Goal: Task Accomplishment & Management: Use online tool/utility

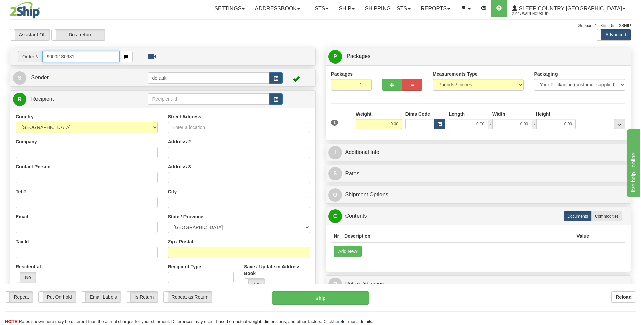
type input "9000I130981"
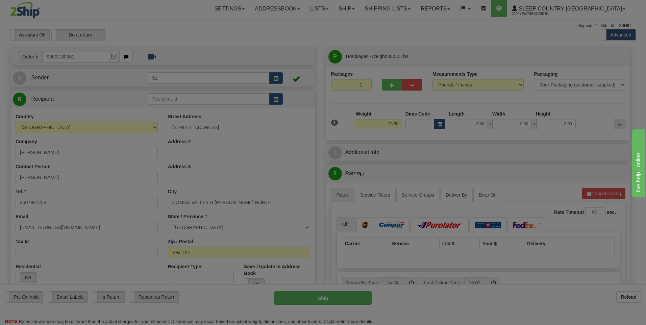
click at [477, 124] on div "Please wait..." at bounding box center [323, 162] width 646 height 325
type input "COURTENAY"
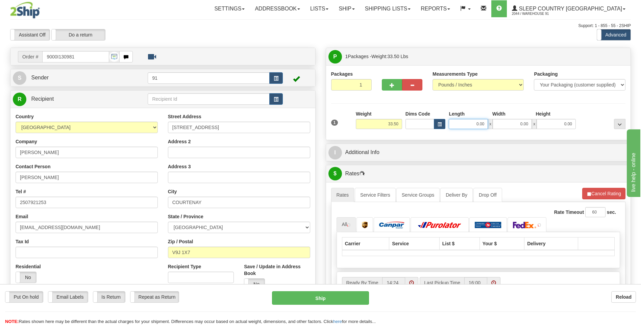
click at [475, 124] on input "0.00" at bounding box center [468, 124] width 39 height 10
type input "17.00"
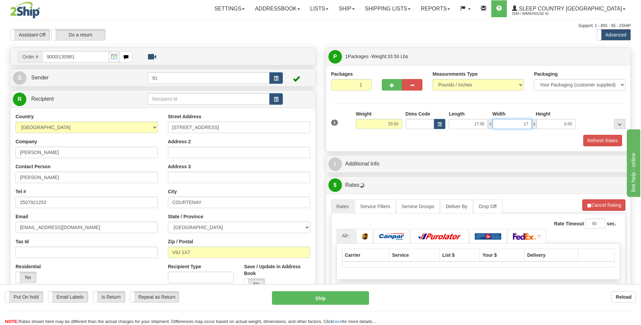
type input "17.00"
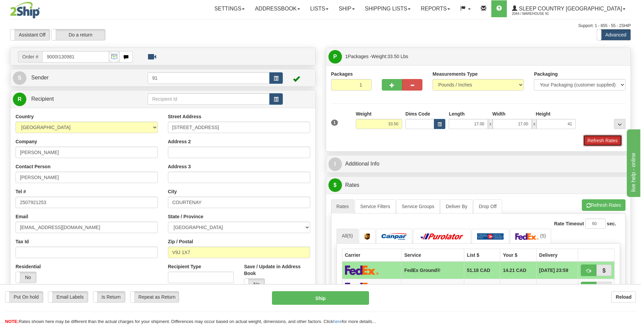
type input "41.00"
click at [602, 138] on button "Refresh Rates" at bounding box center [603, 140] width 39 height 11
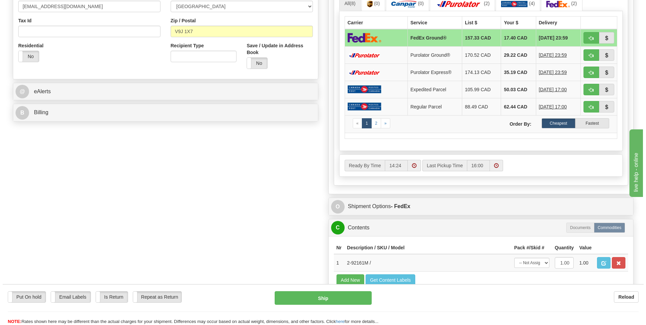
scroll to position [237, 0]
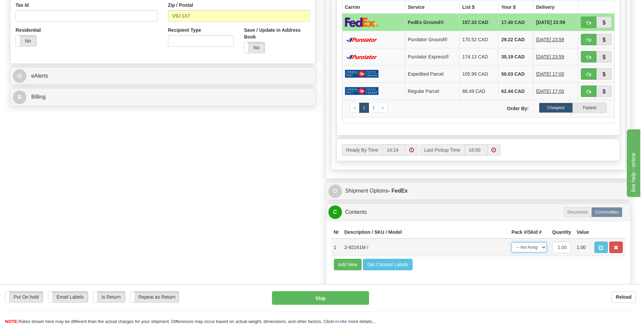
click at [534, 250] on select "-- Not Assigned -- Package 1" at bounding box center [529, 247] width 35 height 10
select select "0"
click at [512, 242] on select "-- Not Assigned -- Package 1" at bounding box center [529, 247] width 35 height 10
click at [332, 294] on button "Ship" at bounding box center [320, 298] width 97 height 14
type input "92"
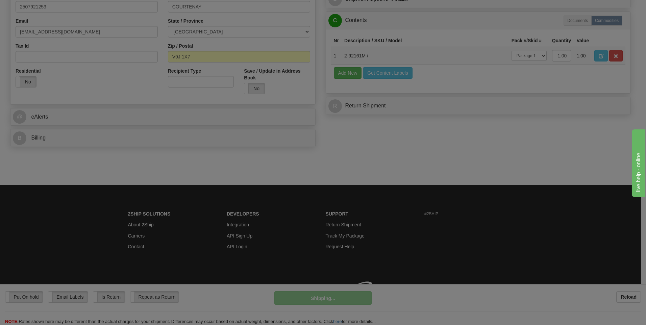
scroll to position [206, 0]
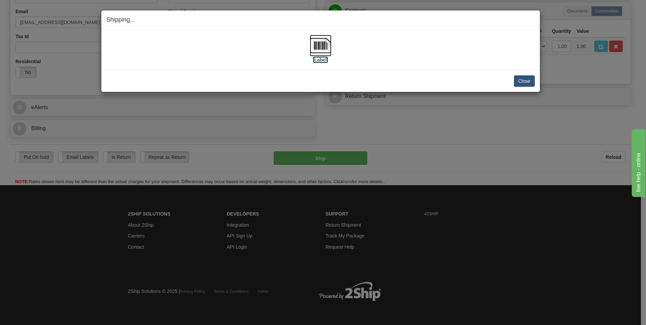
click at [321, 44] on img at bounding box center [321, 46] width 22 height 22
click at [521, 78] on button "Close" at bounding box center [524, 80] width 21 height 11
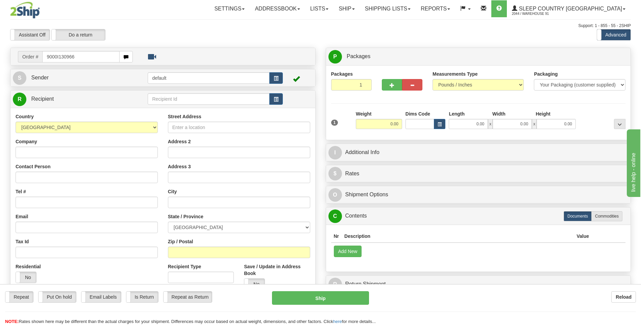
type input "9000I130966"
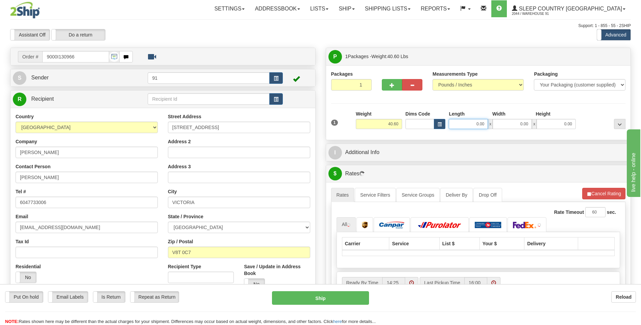
click at [473, 123] on input "0.00" at bounding box center [468, 124] width 39 height 10
type input "18.00"
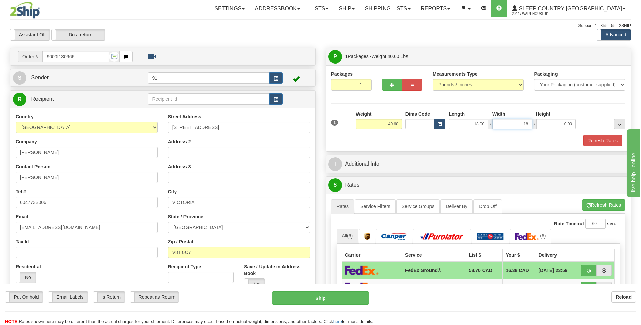
type input "18.00"
type input "16.00"
click at [608, 139] on button "Refresh Rates" at bounding box center [603, 140] width 39 height 11
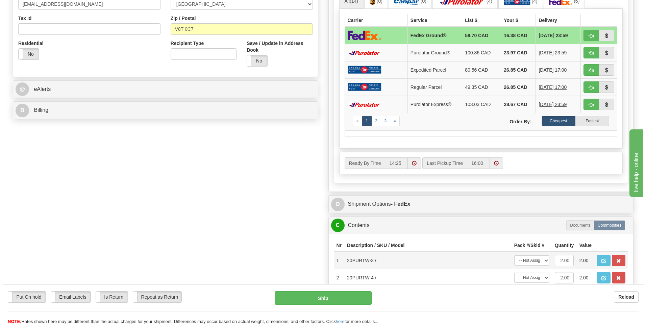
scroll to position [270, 0]
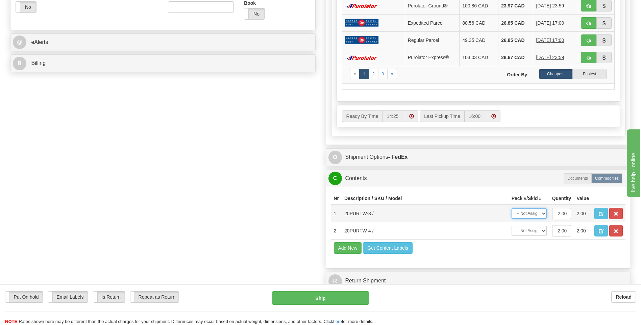
click at [530, 215] on select "-- Not Assigned -- Package 1" at bounding box center [529, 214] width 35 height 10
select select "0"
click at [512, 209] on select "-- Not Assigned -- Package 1" at bounding box center [529, 214] width 35 height 10
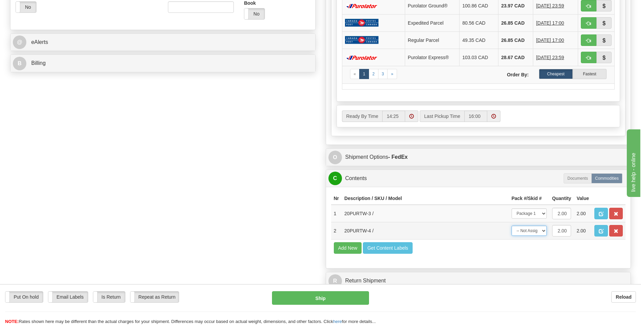
click at [530, 230] on select "-- Not Assigned -- Package 1" at bounding box center [529, 231] width 35 height 10
select select "0"
click at [512, 226] on select "-- Not Assigned -- Package 1" at bounding box center [529, 231] width 35 height 10
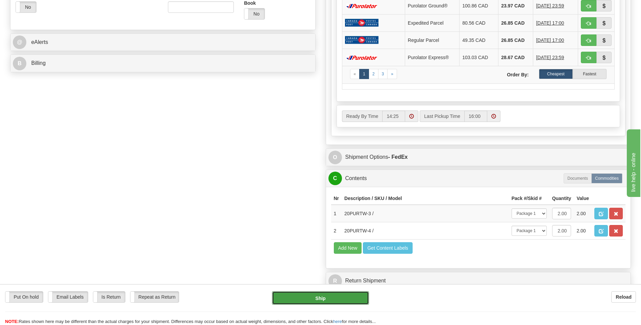
click at [331, 294] on button "Ship" at bounding box center [320, 298] width 97 height 14
type input "92"
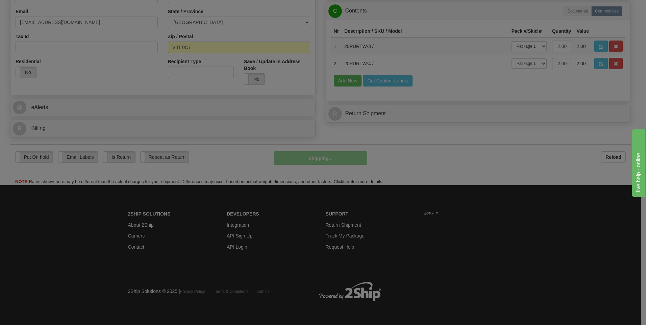
scroll to position [206, 0]
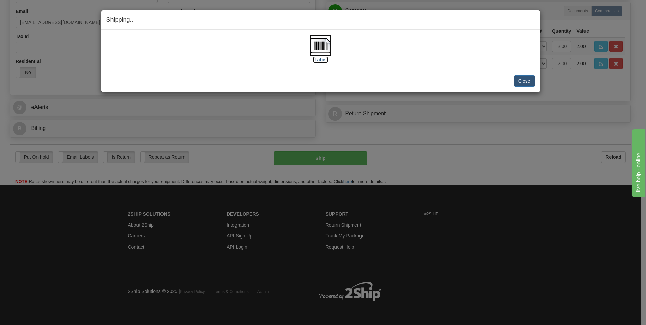
click at [316, 48] on img at bounding box center [321, 46] width 22 height 22
click at [522, 84] on button "Close" at bounding box center [524, 80] width 21 height 11
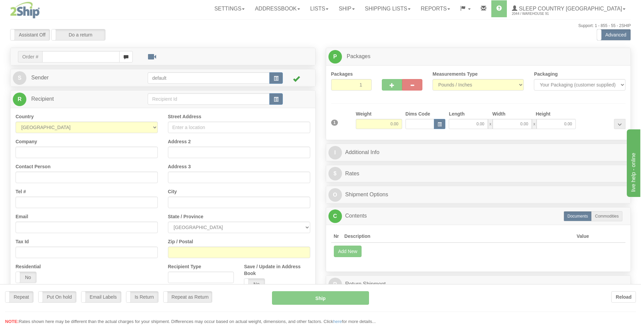
click at [423, 10] on div "Toggle navigation Settings Shipping Preferences Fields Preferences New" at bounding box center [320, 190] width 641 height 381
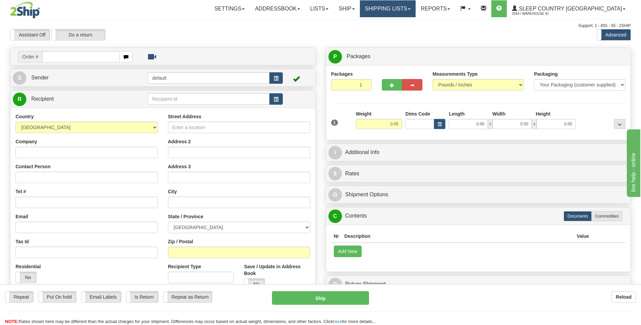
click at [416, 9] on link "Shipping lists" at bounding box center [388, 8] width 56 height 17
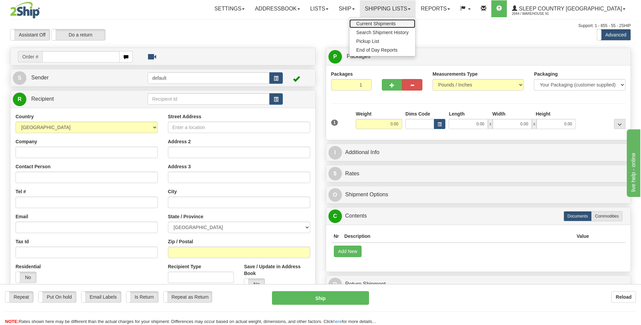
click at [396, 22] on span "Current Shipments" at bounding box center [376, 23] width 40 height 5
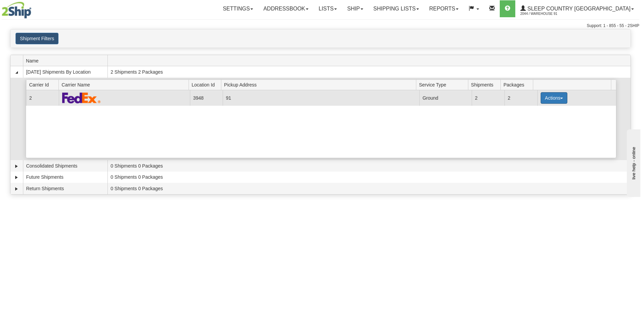
click at [551, 96] on button "Actions" at bounding box center [554, 97] width 27 height 11
click at [533, 123] on link "Close" at bounding box center [540, 119] width 54 height 9
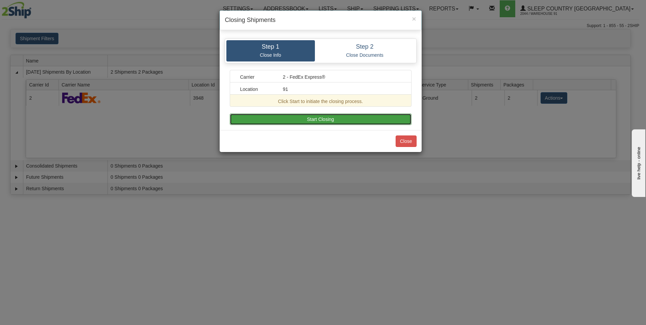
click at [310, 120] on button "Start Closing" at bounding box center [321, 119] width 182 height 11
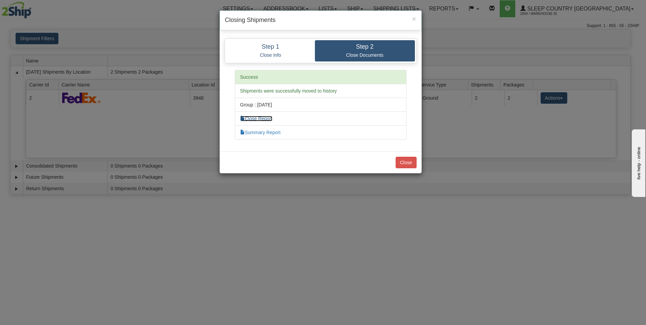
click at [262, 120] on link "Close Report" at bounding box center [256, 118] width 32 height 5
click at [279, 132] on link "Summary Report" at bounding box center [260, 132] width 41 height 5
click at [403, 163] on button "Close" at bounding box center [406, 162] width 21 height 11
